Goal: Complete application form

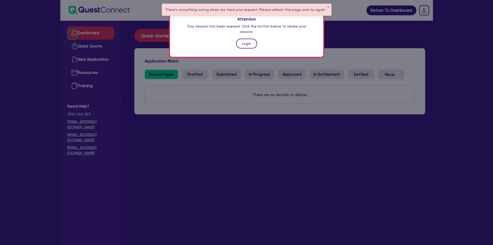
click at [243, 39] on link "Login" at bounding box center [246, 44] width 21 height 10
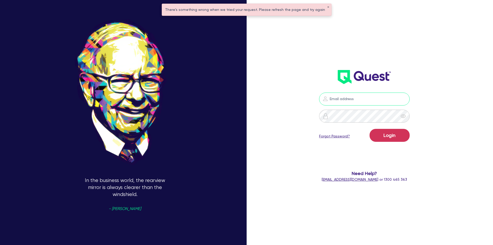
click at [346, 95] on input "email" at bounding box center [364, 98] width 91 height 13
type input "[PERSON_NAME][EMAIL_ADDRESS][DOMAIN_NAME]"
click at [369, 129] on button "Login" at bounding box center [389, 135] width 40 height 13
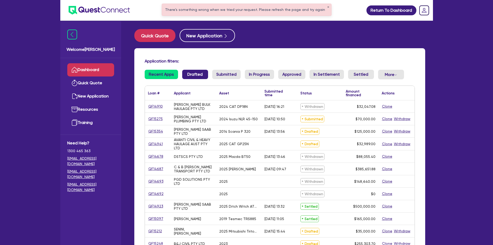
click at [198, 72] on link "Drafted" at bounding box center [195, 74] width 26 height 9
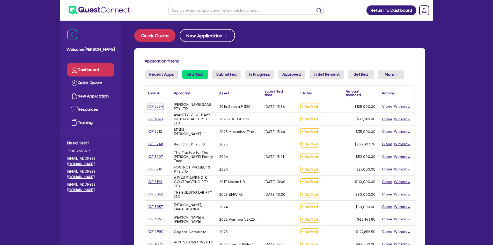
click at [161, 106] on link "QF15354" at bounding box center [155, 106] width 15 height 6
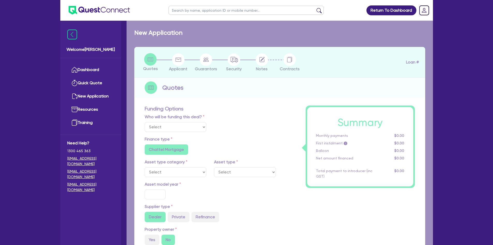
select select "Other"
select select "PRIMARY_ASSETS"
type input "2014"
radio input "true"
type input "125,000"
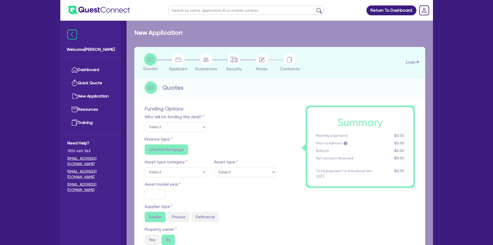
type input "5"
type input "6,250"
type input "9.75"
radio input "false"
type input "1,200"
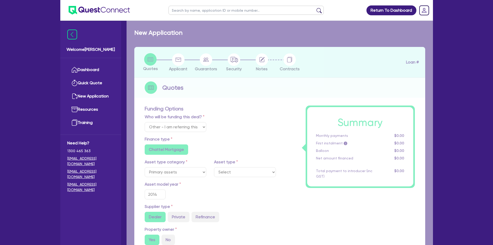
radio input "false"
select select "HEAVY_TRUCKS"
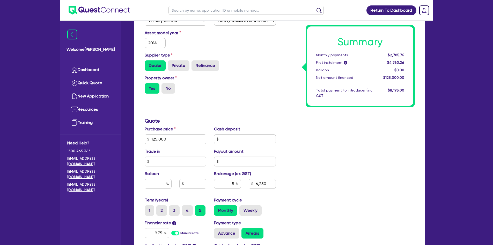
scroll to position [181, 0]
